Goal: Find contact information: Find contact information

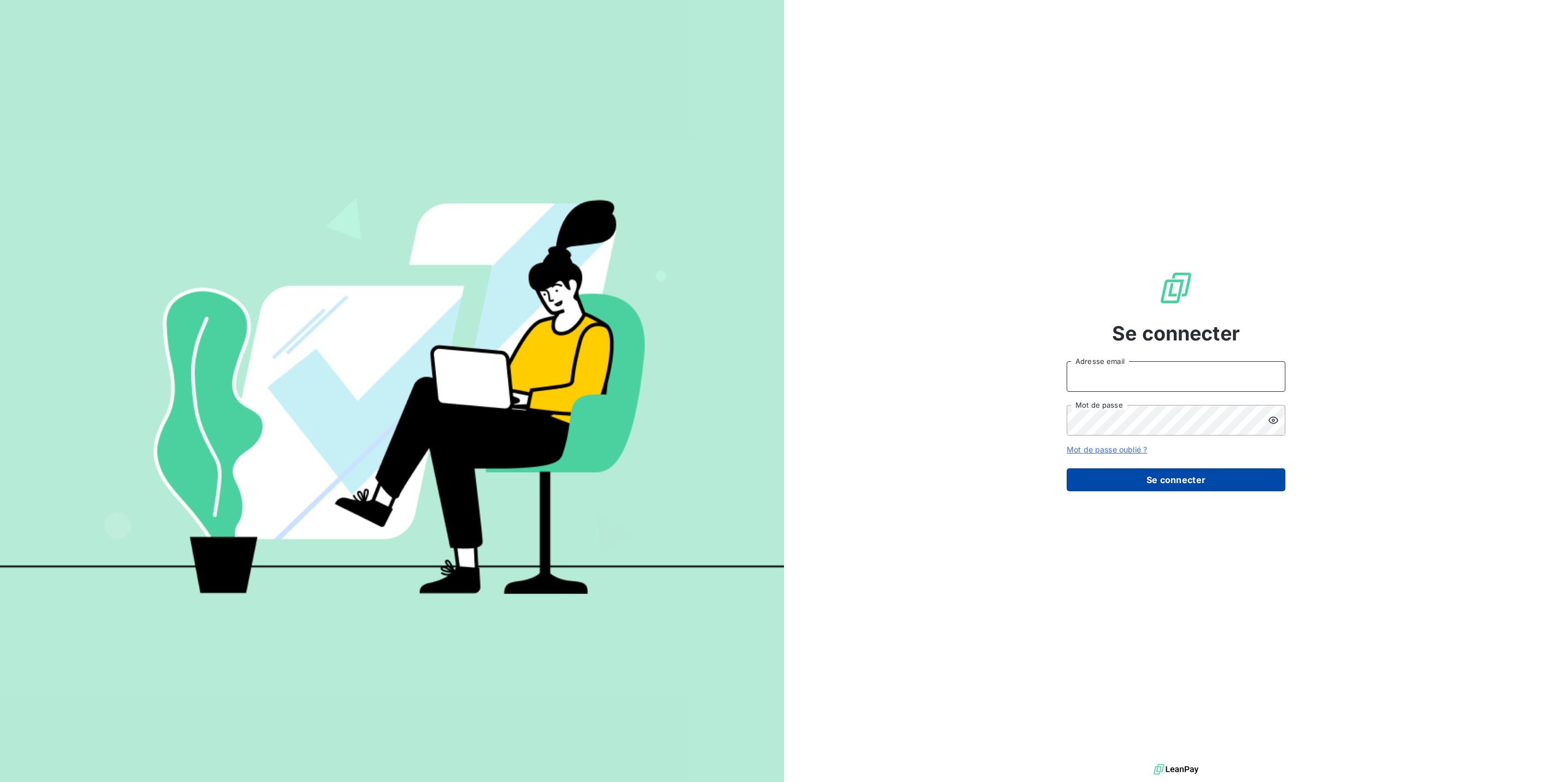
type input "[PERSON_NAME][EMAIL_ADDRESS][DOMAIN_NAME]"
click at [1189, 479] on button "Se connecter" at bounding box center [1175, 479] width 219 height 23
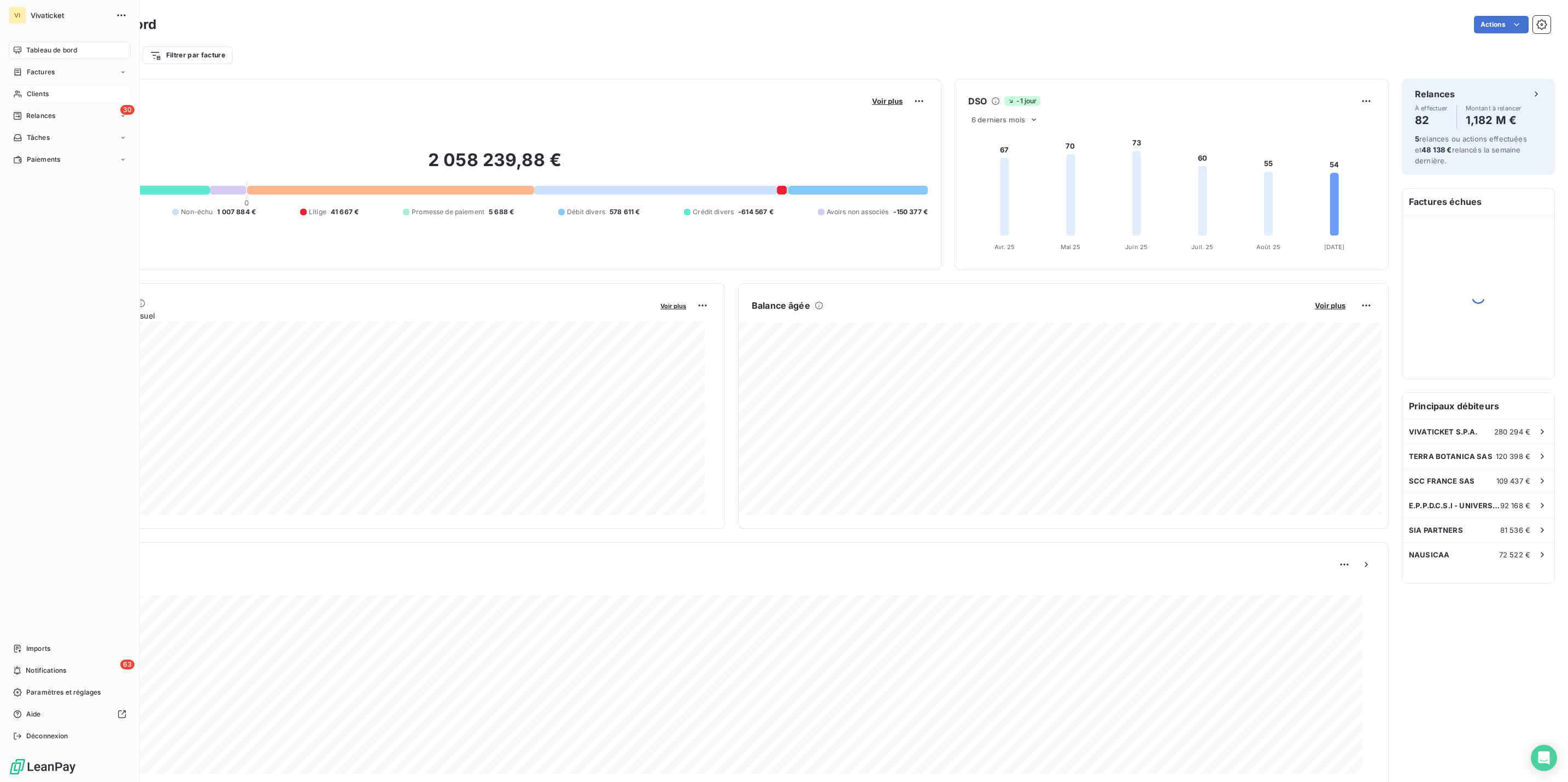
click at [28, 95] on span "Clients" at bounding box center [37, 94] width 22 height 10
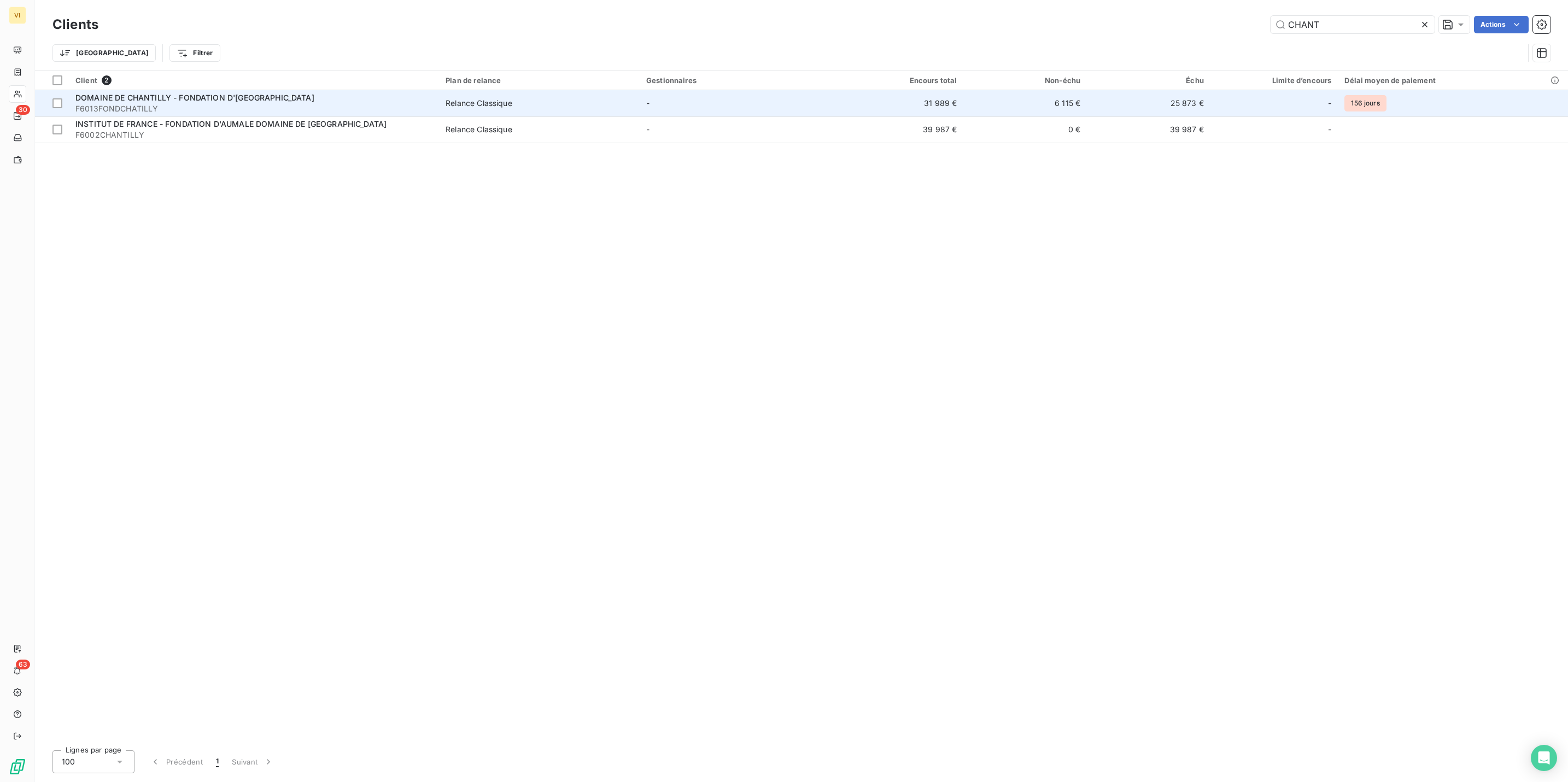
type input "CHANT"
click at [115, 102] on div "DOMAINE DE CHANTILLY - FONDATION D'[GEOGRAPHIC_DATA]" at bounding box center [254, 98] width 357 height 11
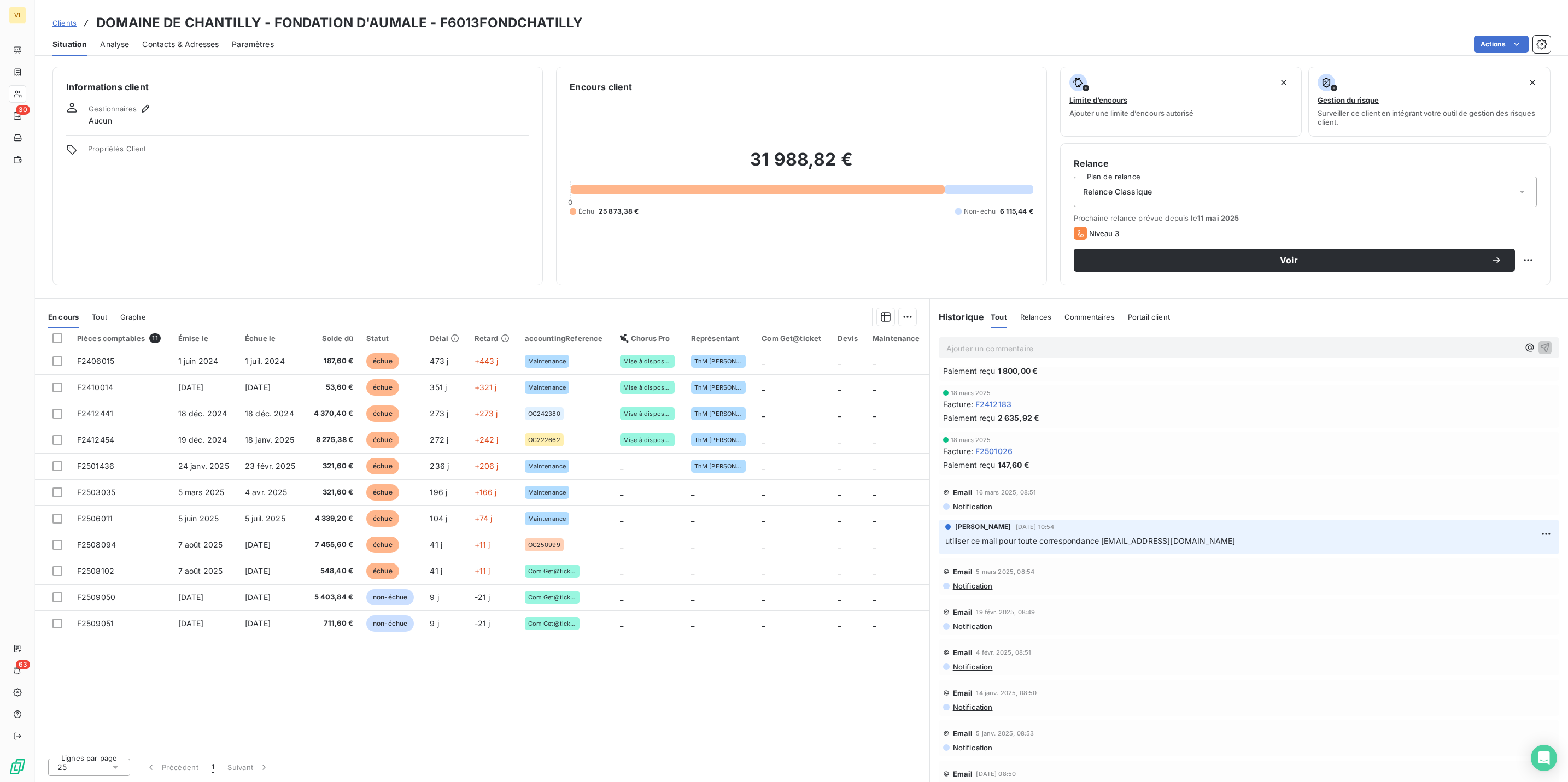
scroll to position [1804, 0]
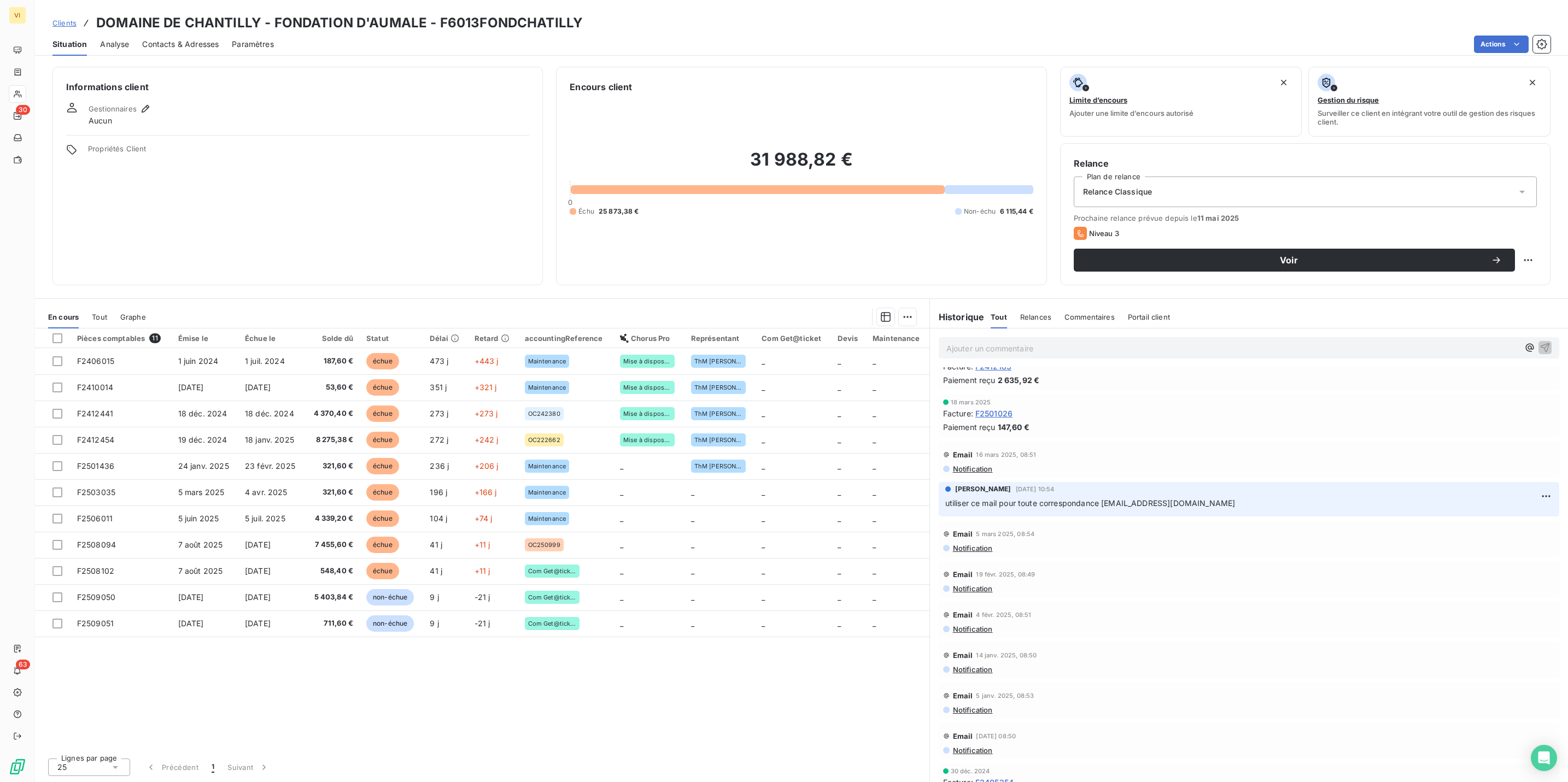
drag, startPoint x: 1103, startPoint y: 503, endPoint x: 1251, endPoint y: 502, distance: 148.0
click at [1251, 502] on p "utiliser ce mail pour toute correspondance [EMAIL_ADDRESS][DOMAIN_NAME]" at bounding box center [1249, 503] width 608 height 13
click at [195, 47] on span "Contacts & Adresses" at bounding box center [180, 44] width 76 height 11
